Goal: Find specific page/section: Find specific page/section

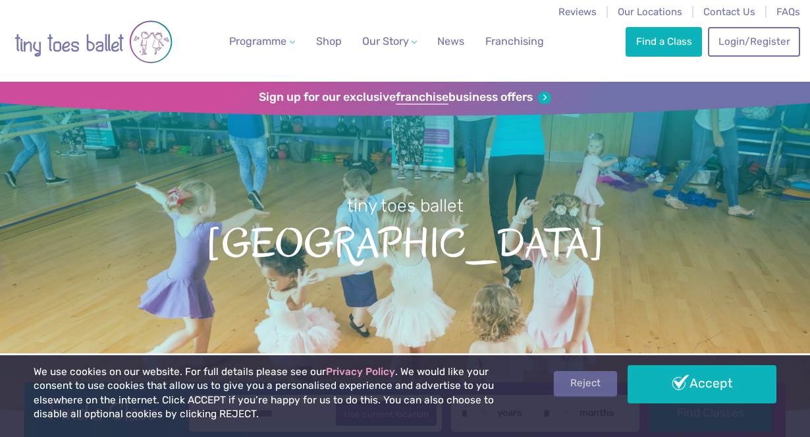
click at [601, 382] on link "Reject" at bounding box center [585, 383] width 63 height 25
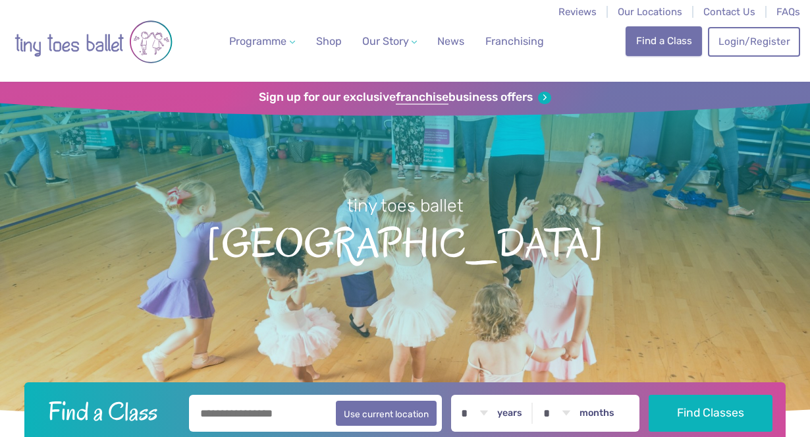
click at [671, 41] on link "Find a Class" at bounding box center [664, 40] width 76 height 29
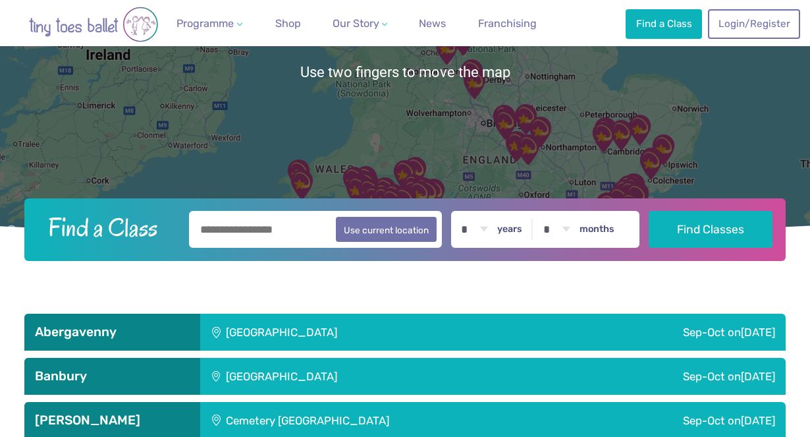
scroll to position [180, 0]
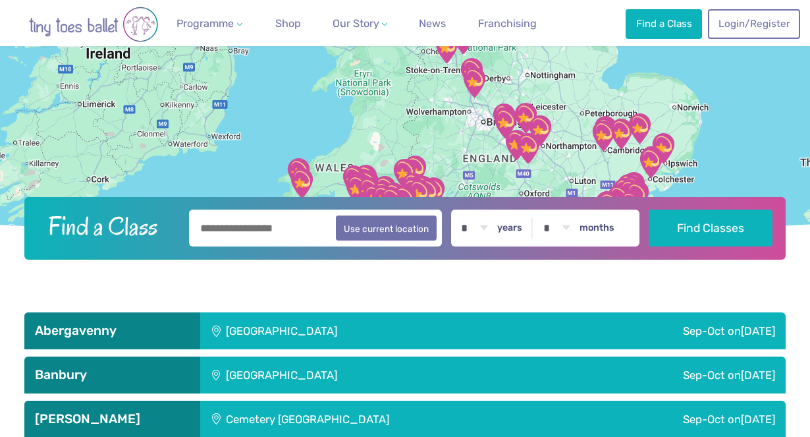
click at [287, 224] on input "text" at bounding box center [315, 227] width 252 height 37
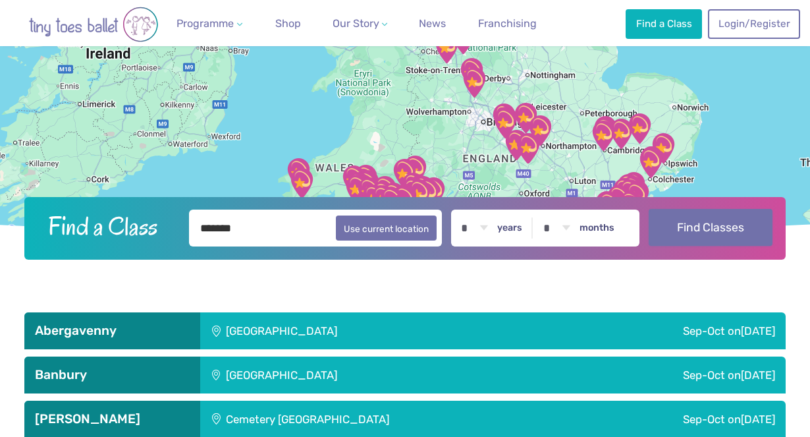
type input "*******"
click at [727, 229] on button "Find Classes" at bounding box center [711, 227] width 124 height 37
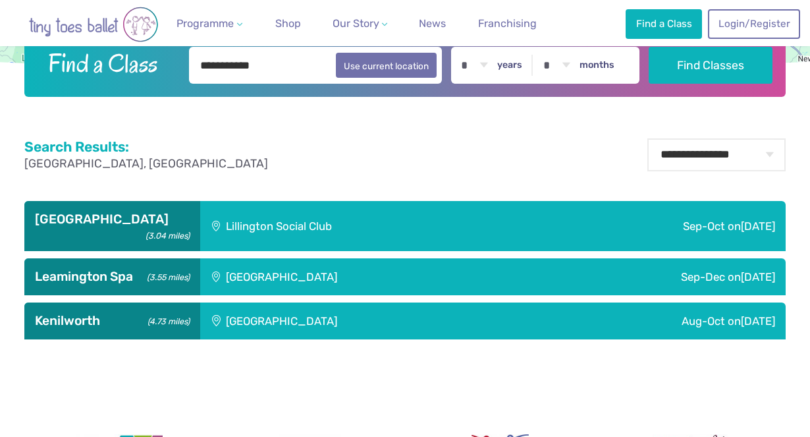
scroll to position [383, 0]
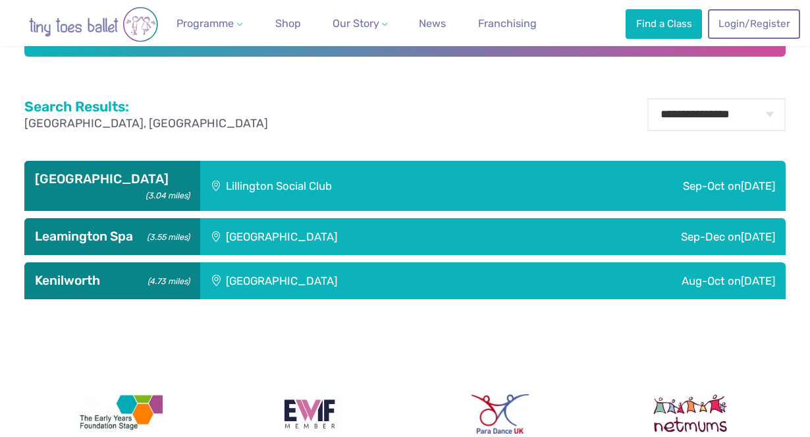
click at [765, 182] on span "[DATE]" at bounding box center [758, 185] width 34 height 13
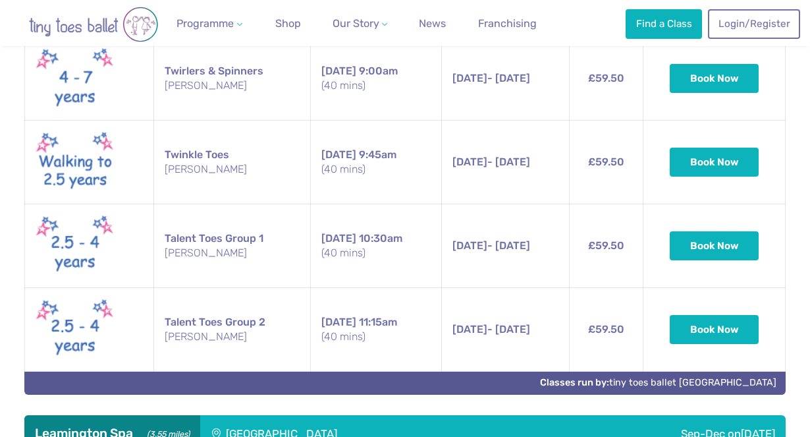
scroll to position [663, 0]
